Goal: Transaction & Acquisition: Purchase product/service

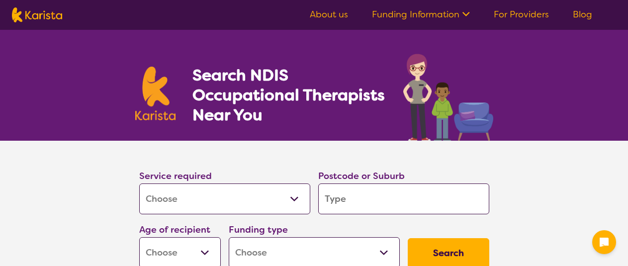
select select "[MEDICAL_DATA]"
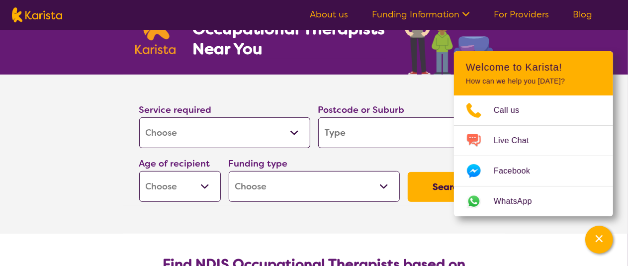
scroll to position [33, 0]
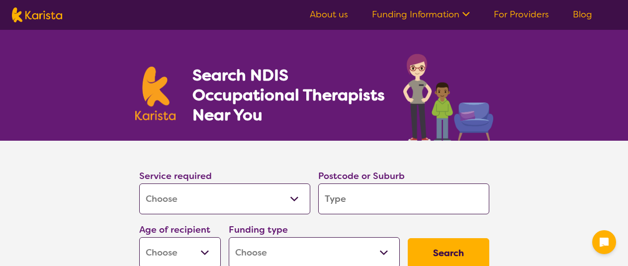
select select "[MEDICAL_DATA]"
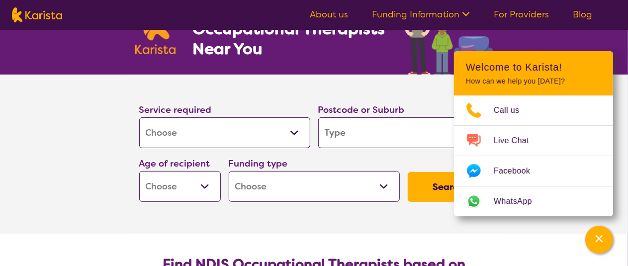
click at [290, 131] on select "Allied Health Assistant Assessment ([MEDICAL_DATA] or [MEDICAL_DATA]) Behaviour…" at bounding box center [224, 132] width 171 height 31
select select "Home Care Package Provider"
click at [139, 117] on select "Allied Health Assistant Assessment ([MEDICAL_DATA] or [MEDICAL_DATA]) Behaviour…" at bounding box center [224, 132] width 171 height 31
select select "Home Care Package Provider"
click at [333, 133] on input "search" at bounding box center [403, 132] width 171 height 31
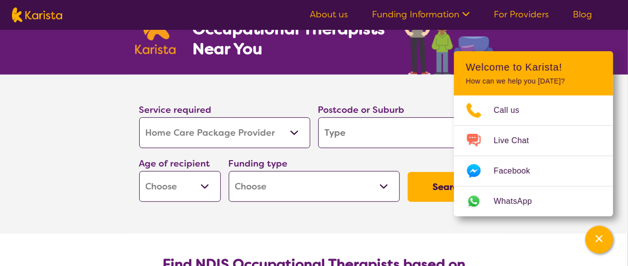
type input "2530"
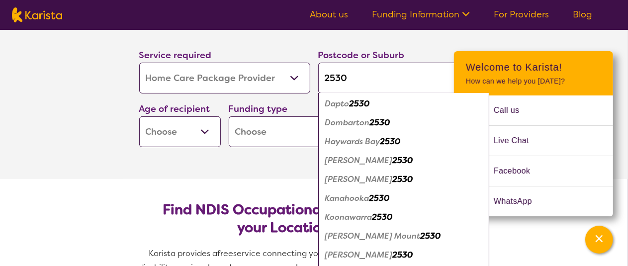
scroll to position [132, 0]
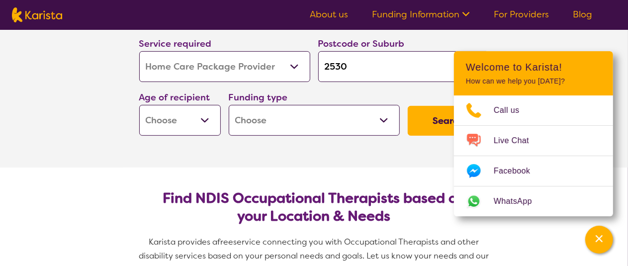
click at [204, 119] on select "Early Childhood - 0 to 9 Child - 10 to 11 Adolescent - 12 to 17 Adult - 18 to 6…" at bounding box center [180, 120] width 82 height 31
select select "AG"
click at [139, 105] on select "Early Childhood - 0 to 9 Child - 10 to 11 Adolescent - 12 to 17 Adult - 18 to 6…" at bounding box center [180, 120] width 82 height 31
select select "AG"
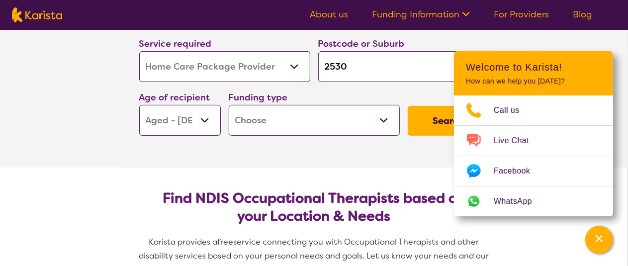
click at [380, 117] on select "Home Care Package - Level 1 Home Care Package - Level 2 Home Care Package - Lev…" at bounding box center [314, 120] width 171 height 31
select select "HCP2"
click at [229, 105] on select "Home Care Package - Level 1 Home Care Package - Level 2 Home Care Package - Lev…" at bounding box center [314, 120] width 171 height 31
select select "HCP2"
click at [441, 123] on button "Search" at bounding box center [449, 121] width 82 height 30
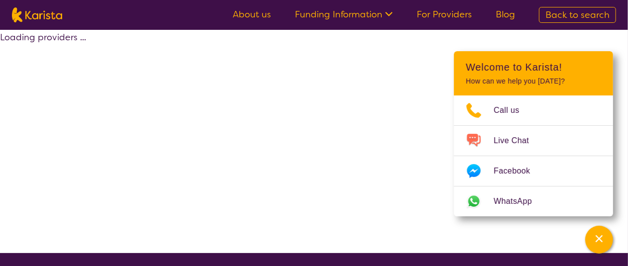
select select "Home Care Package Provider"
select select "AG"
select select "HCP2"
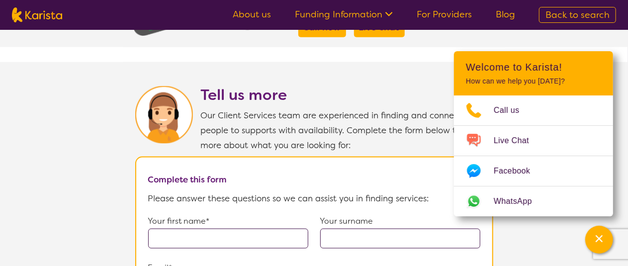
scroll to position [596, 0]
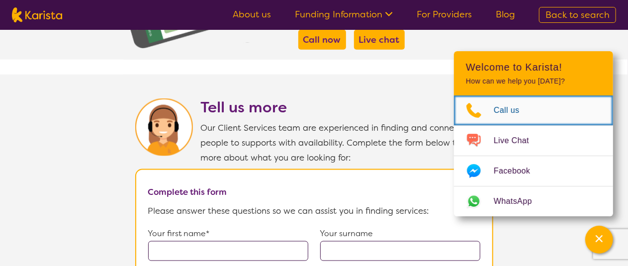
click at [509, 112] on span "Call us" at bounding box center [512, 110] width 38 height 15
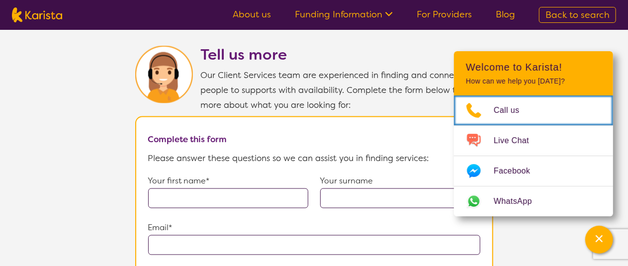
scroll to position [662, 0]
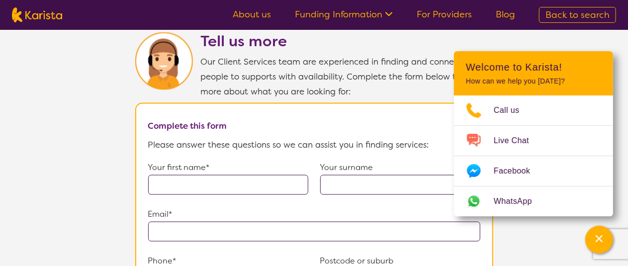
click at [177, 181] on input "text" at bounding box center [228, 185] width 160 height 20
type input "Olive"
click at [329, 182] on input "text" at bounding box center [400, 185] width 160 height 20
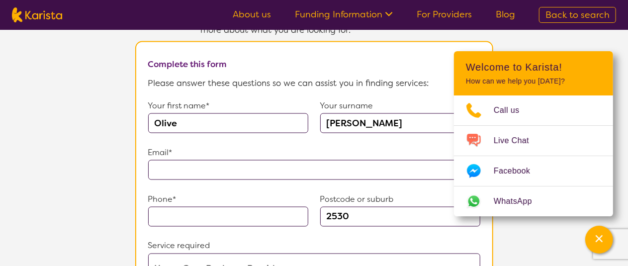
scroll to position [729, 0]
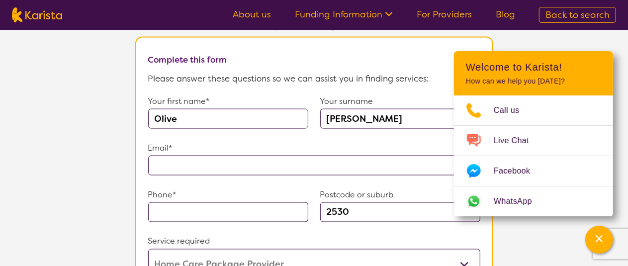
type input "[PERSON_NAME]"
click at [163, 160] on input "text" at bounding box center [314, 166] width 332 height 20
type input "**********"
type input "0242617319"
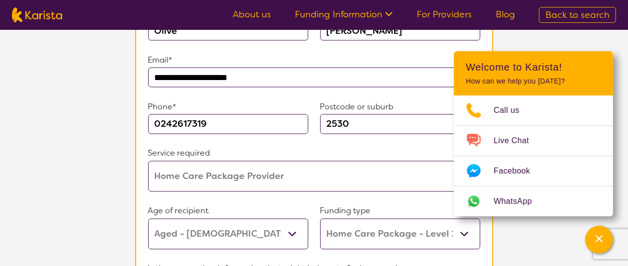
scroll to position [828, 0]
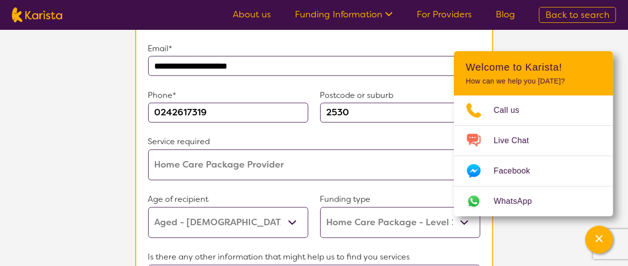
click at [285, 155] on select "Allied Health Assistant Assessment ([MEDICAL_DATA] or [MEDICAL_DATA]) Behaviour…" at bounding box center [314, 165] width 332 height 31
select select "[MEDICAL_DATA]"
click at [148, 150] on select "Allied Health Assistant Assessment ([MEDICAL_DATA] or [MEDICAL_DATA]) Behaviour…" at bounding box center [314, 165] width 332 height 31
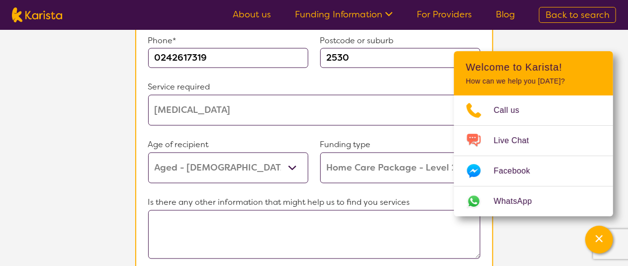
scroll to position [895, 0]
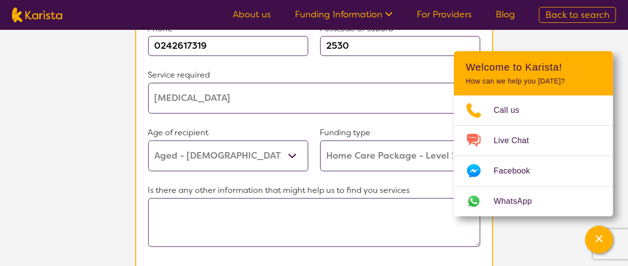
click at [166, 200] on textarea at bounding box center [314, 222] width 332 height 49
click at [221, 208] on textarea "I want to purchsce" at bounding box center [314, 222] width 332 height 49
click at [228, 206] on textarea "I want to purchasce" at bounding box center [314, 222] width 332 height 49
click at [250, 216] on textarea "I want to purchace" at bounding box center [314, 222] width 332 height 49
click at [227, 204] on textarea "I want to purchace" at bounding box center [314, 222] width 332 height 49
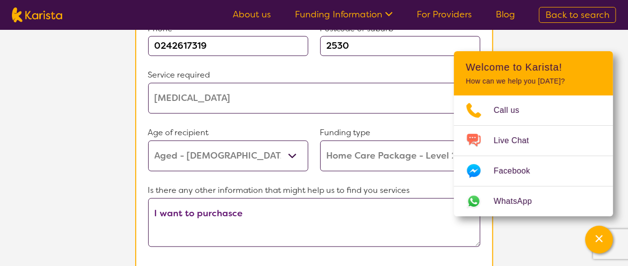
click at [235, 209] on textarea "I want to purchasce" at bounding box center [314, 222] width 332 height 49
click at [245, 212] on textarea "I want to purchase" at bounding box center [314, 222] width 332 height 49
click at [367, 231] on textarea "I want to purchase a mobile electric scooter" at bounding box center [314, 222] width 332 height 49
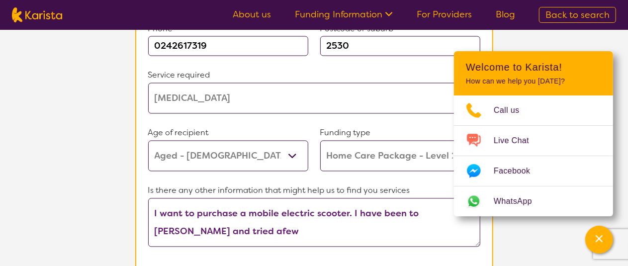
click at [261, 229] on textarea "I want to purchase a mobile electric scooter. I have been to [PERSON_NAME] and …" at bounding box center [314, 222] width 332 height 49
click at [282, 226] on textarea "I want to purchase a mobile electric scooter. I have been to Macnme Shellharbou…" at bounding box center [314, 222] width 332 height 49
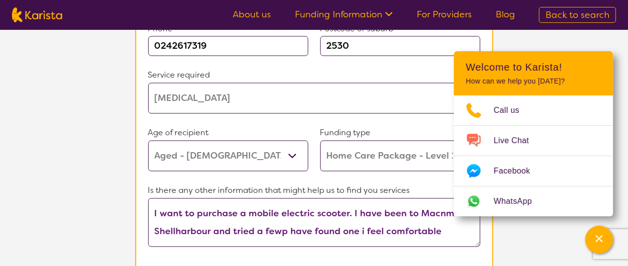
click at [284, 225] on textarea "I want to purchase a mobile electric scooter. I have been to Macnme Shellharbou…" at bounding box center [314, 222] width 332 height 49
click at [283, 227] on textarea "I want to purchase a mobile electric scooter. I have been to Macnme Shellharbou…" at bounding box center [314, 222] width 332 height 49
click at [280, 226] on textarea "I want to purchase a mobile electric scooter. I have been to Macnme Shellharbou…" at bounding box center [314, 222] width 332 height 49
click at [285, 229] on textarea "I want to purchase a mobile electric scooter. I have been to Macnme Shellharbou…" at bounding box center [314, 222] width 332 height 49
click at [281, 223] on textarea "I want to purchase a mobile electric scooter. I have been to Macnme Shellharbou…" at bounding box center [314, 222] width 332 height 49
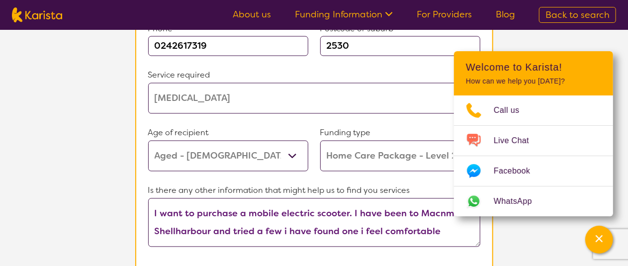
click at [437, 223] on textarea "I want to purchase a mobile electric scooter. I have been to Macnme Shellharbou…" at bounding box center [314, 222] width 332 height 49
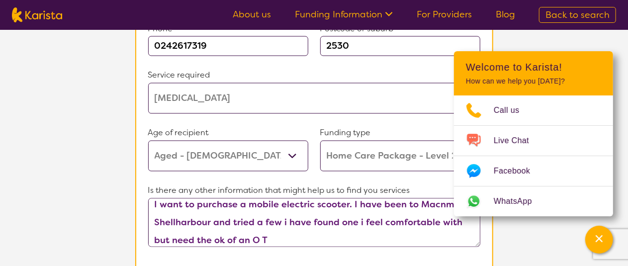
click at [277, 236] on textarea "I want to purchase a mobile electric scooter. I have been to Macnme Shellharbou…" at bounding box center [314, 222] width 332 height 49
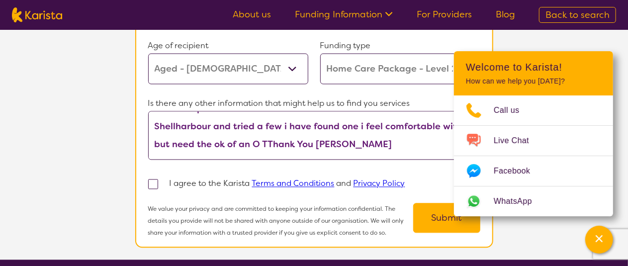
scroll to position [994, 0]
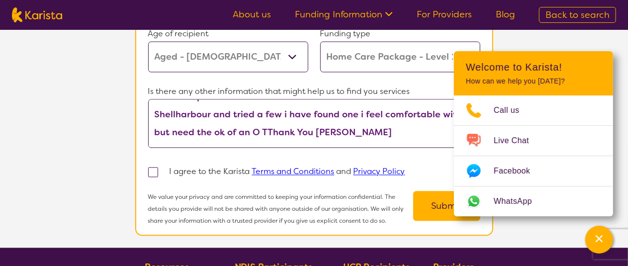
type textarea "I want to purchase a mobile electric scooter. I have been to Macnme Shellharbou…"
click at [154, 167] on span at bounding box center [153, 172] width 10 height 10
click at [163, 168] on input "checkbox" at bounding box center [166, 171] width 6 height 6
checkbox input "true"
click at [440, 199] on button "Submit" at bounding box center [446, 206] width 67 height 30
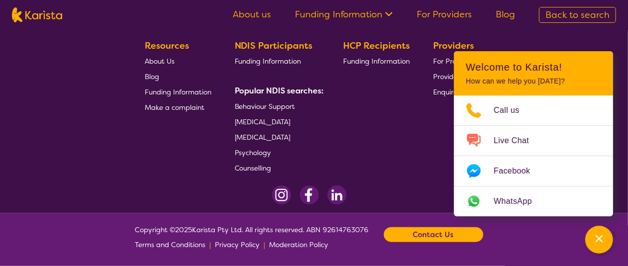
scroll to position [281, 0]
click at [442, 240] on b "Contact Us" at bounding box center [433, 234] width 41 height 15
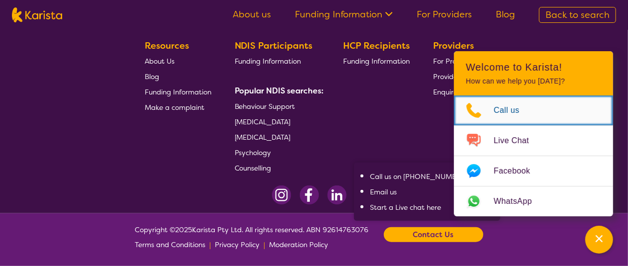
click at [587, 111] on link "Call us" at bounding box center [533, 110] width 159 height 30
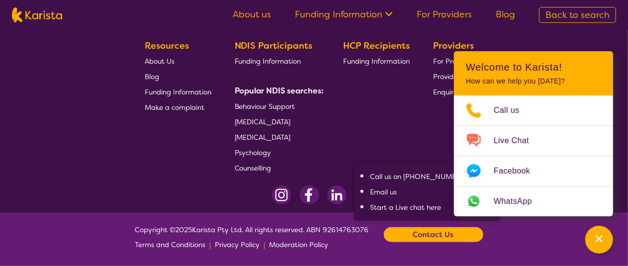
click at [498, 68] on h2 "Welcome to Karista!" at bounding box center [533, 67] width 135 height 12
click at [601, 241] on icon "Channel Menu" at bounding box center [598, 238] width 7 height 7
